Goal: Navigation & Orientation: Find specific page/section

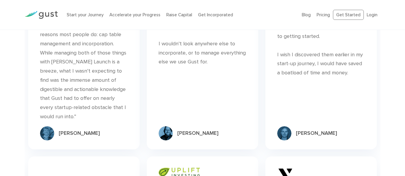
scroll to position [1555, 0]
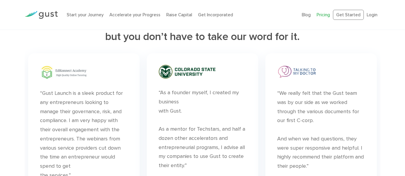
click at [321, 15] on link "Pricing" at bounding box center [323, 14] width 13 height 5
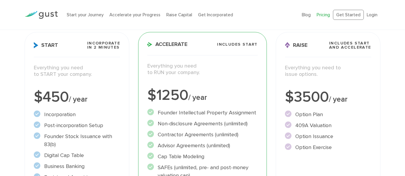
scroll to position [123, 0]
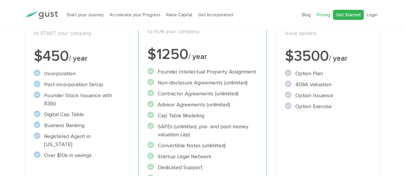
click at [351, 17] on link "Get Started" at bounding box center [348, 15] width 31 height 10
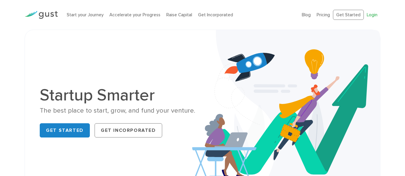
click at [371, 15] on link "Login" at bounding box center [372, 14] width 11 height 5
